Goal: Transaction & Acquisition: Purchase product/service

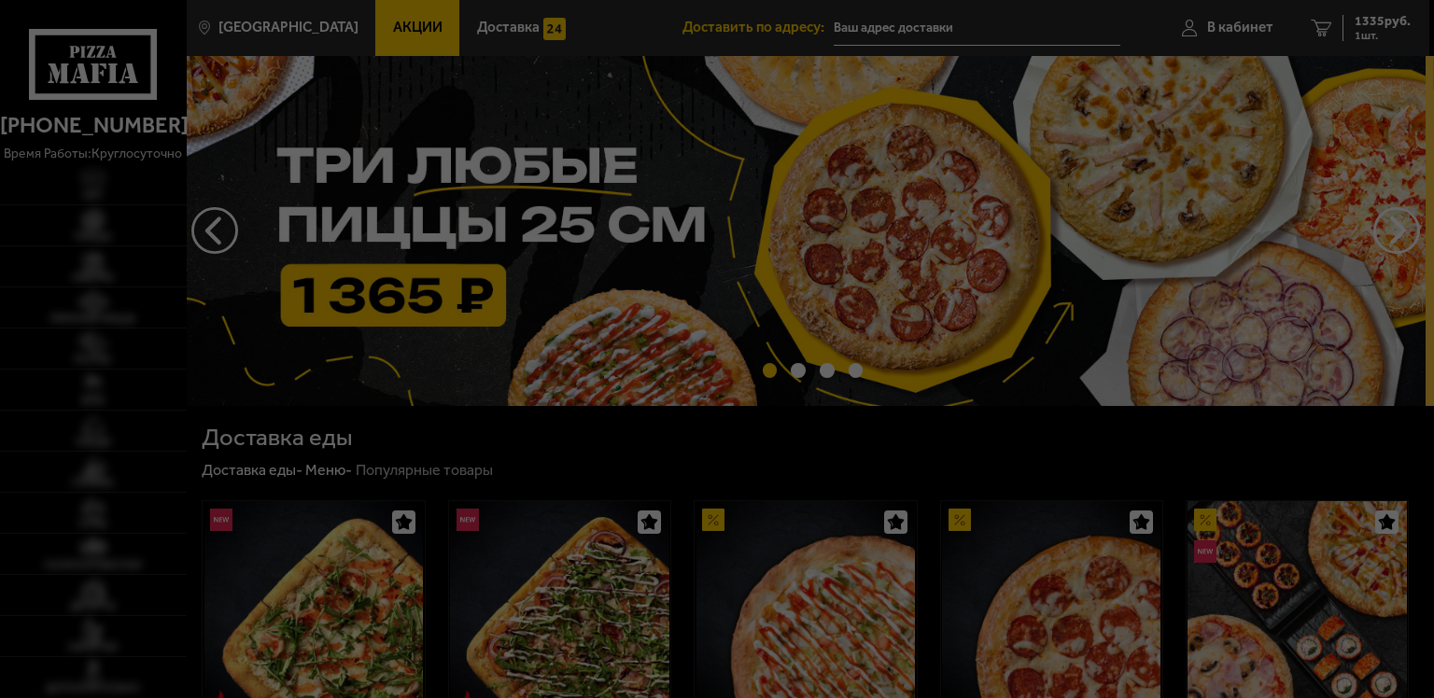
type input "[STREET_ADDRESS]"
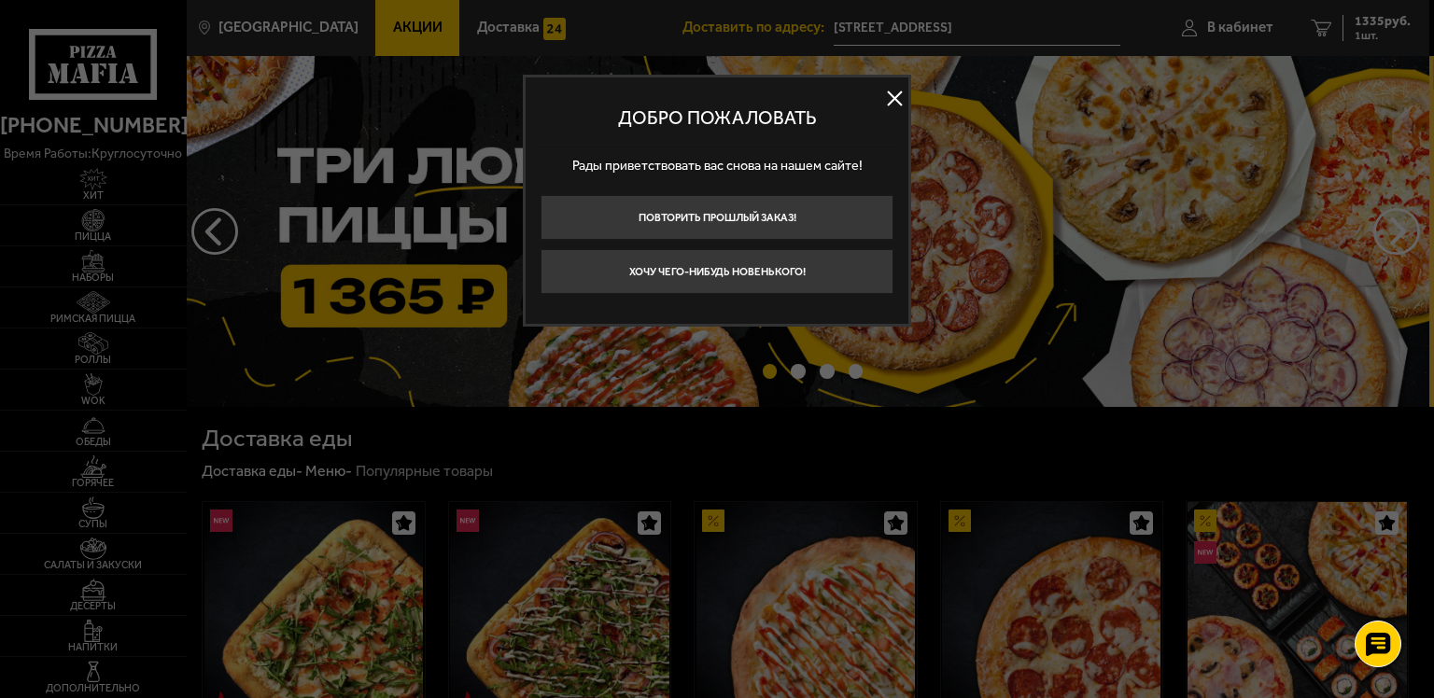
click at [886, 97] on button at bounding box center [895, 99] width 28 height 28
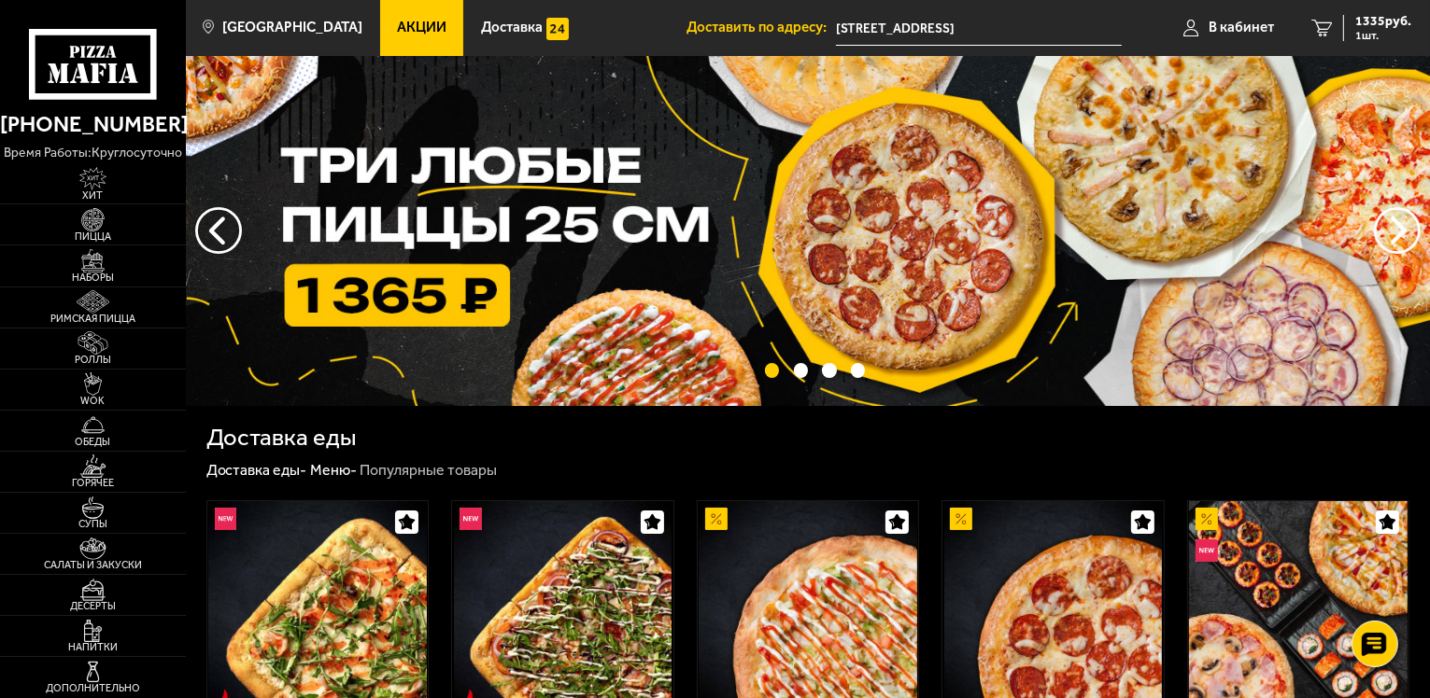
click at [397, 30] on span "Акции" at bounding box center [421, 28] width 49 height 14
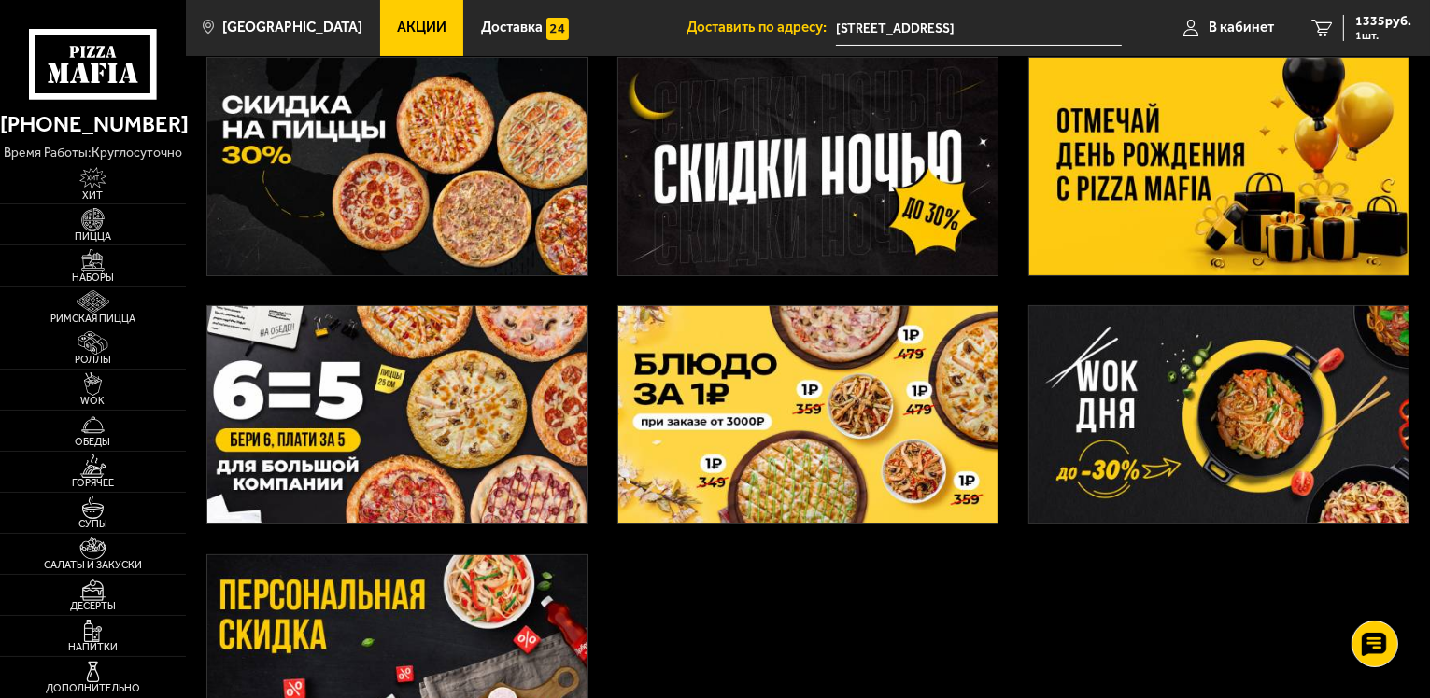
scroll to position [280, 0]
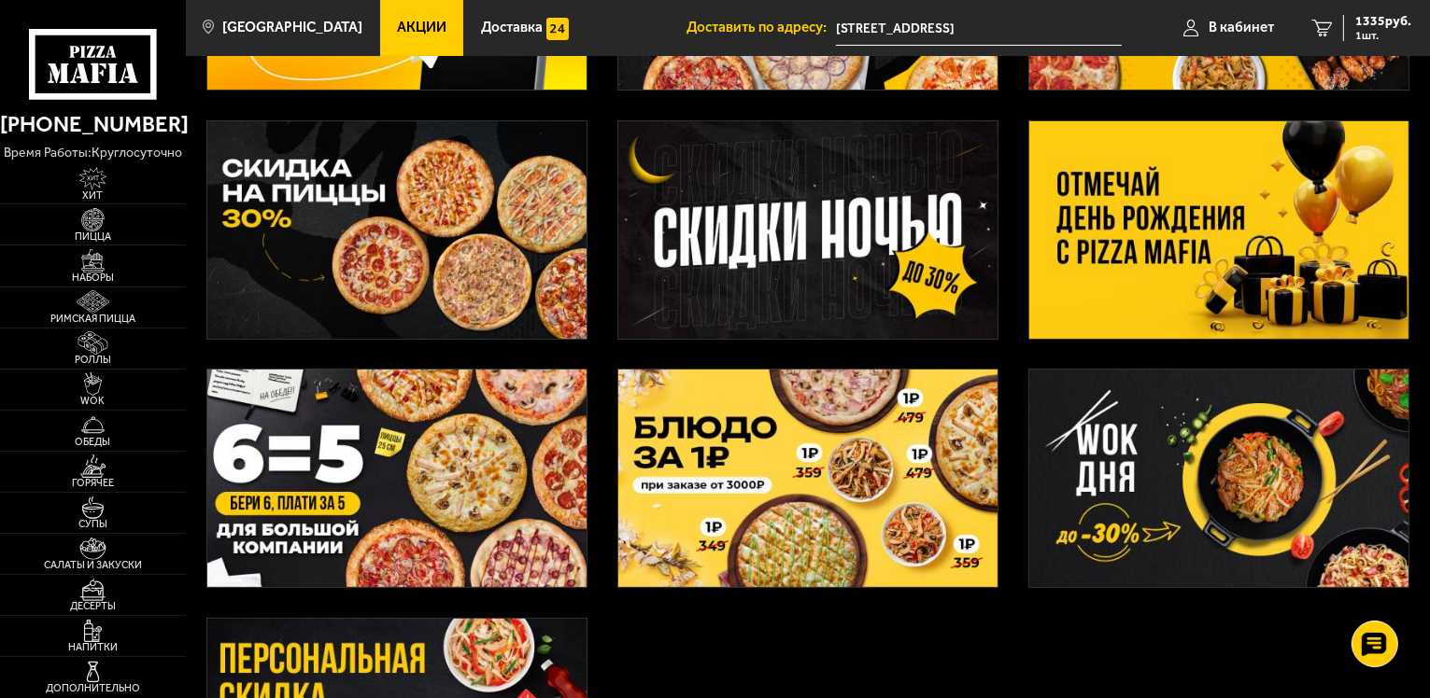
click at [374, 221] on img at bounding box center [396, 230] width 379 height 218
